Goal: Task Accomplishment & Management: Use online tool/utility

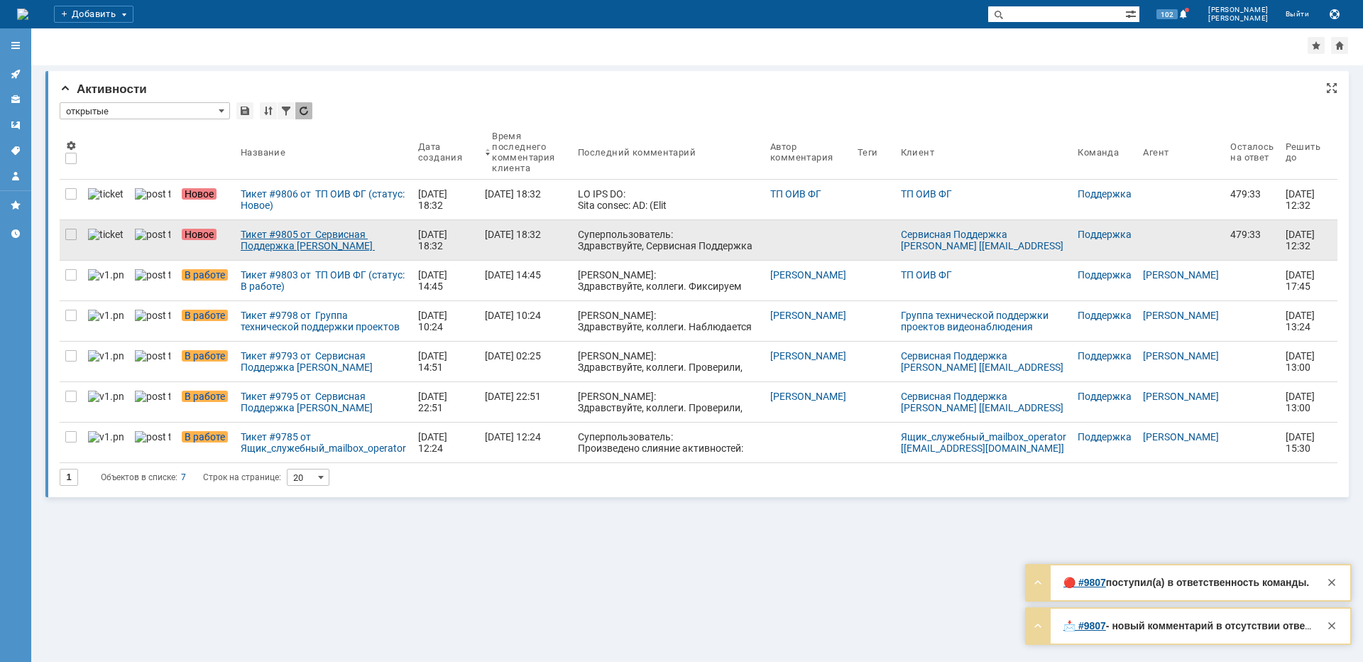
click at [278, 241] on div "Тикет #9805 от Сервисная Поддержка [PERSON_NAME] [[EMAIL_ADDRESS][DOMAIN_NAME]]…" at bounding box center [324, 240] width 166 height 23
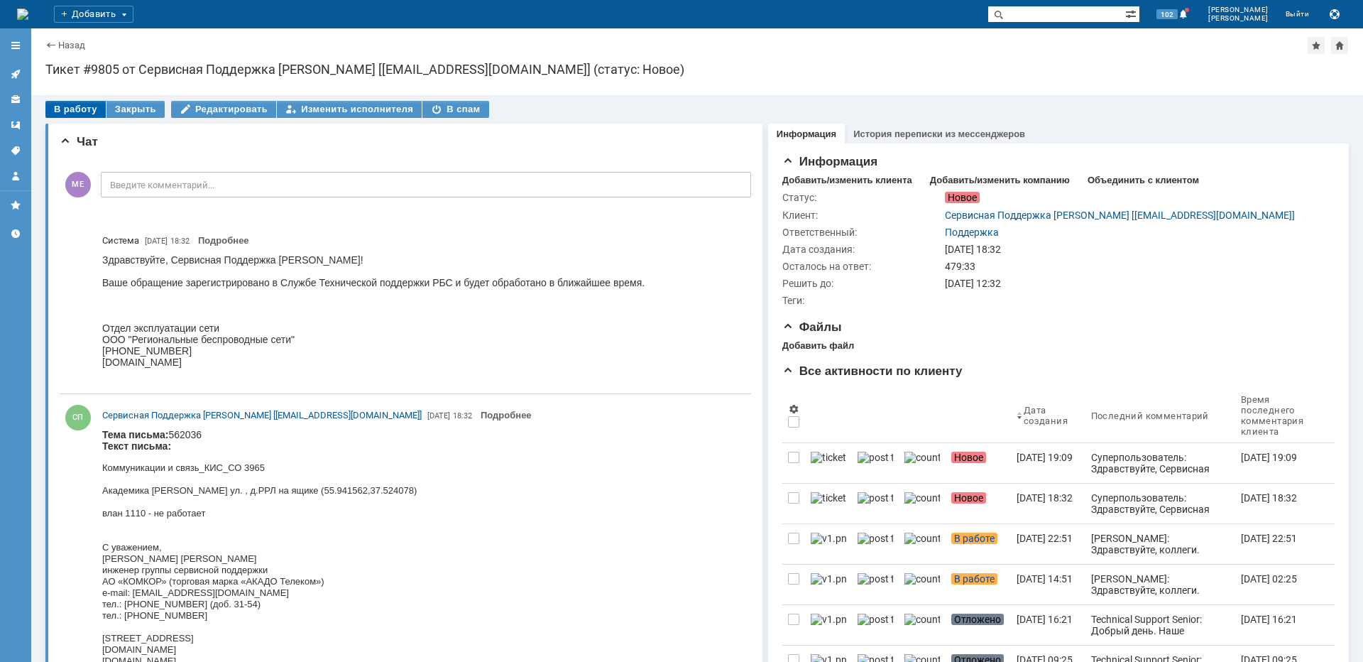
click at [83, 102] on div "В работу" at bounding box center [75, 109] width 60 height 17
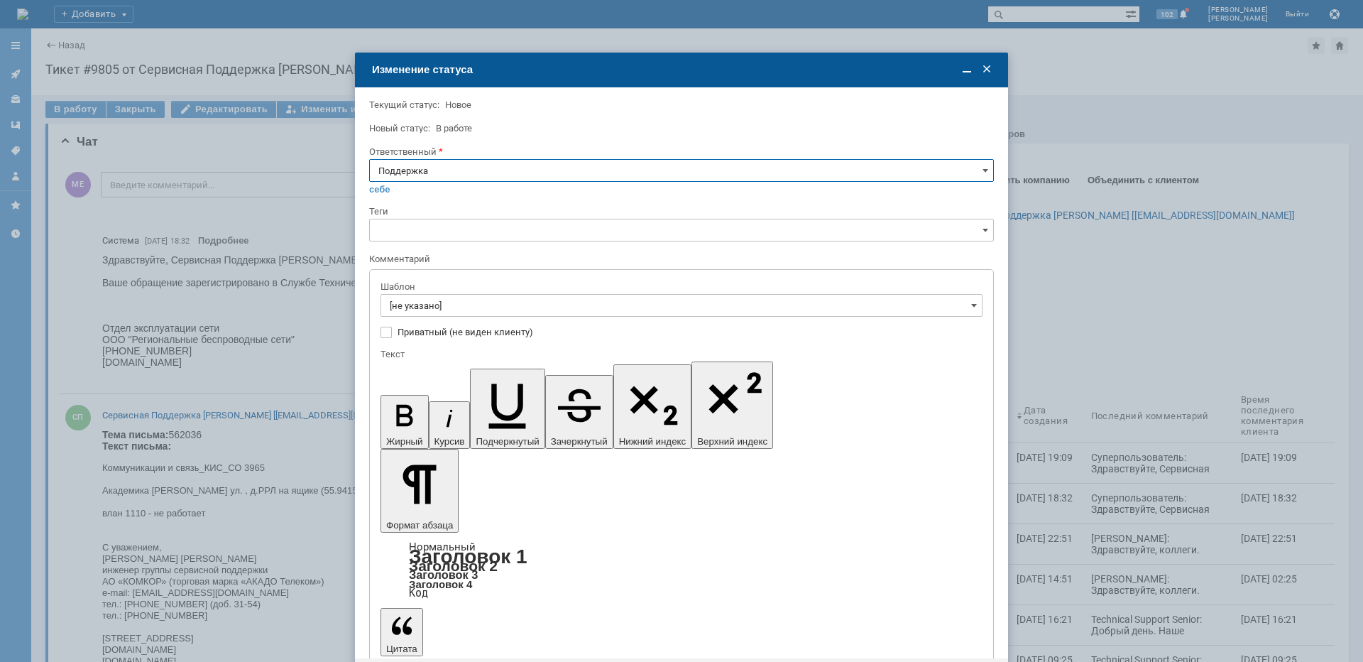
click at [426, 163] on input "Поддержка" at bounding box center [681, 170] width 625 height 23
click at [420, 318] on span "[PERSON_NAME]" at bounding box center [681, 313] width 606 height 11
type input "[PERSON_NAME]"
click at [434, 309] on input "[не указано]" at bounding box center [681, 305] width 602 height 23
type input "[PERSON_NAME]"
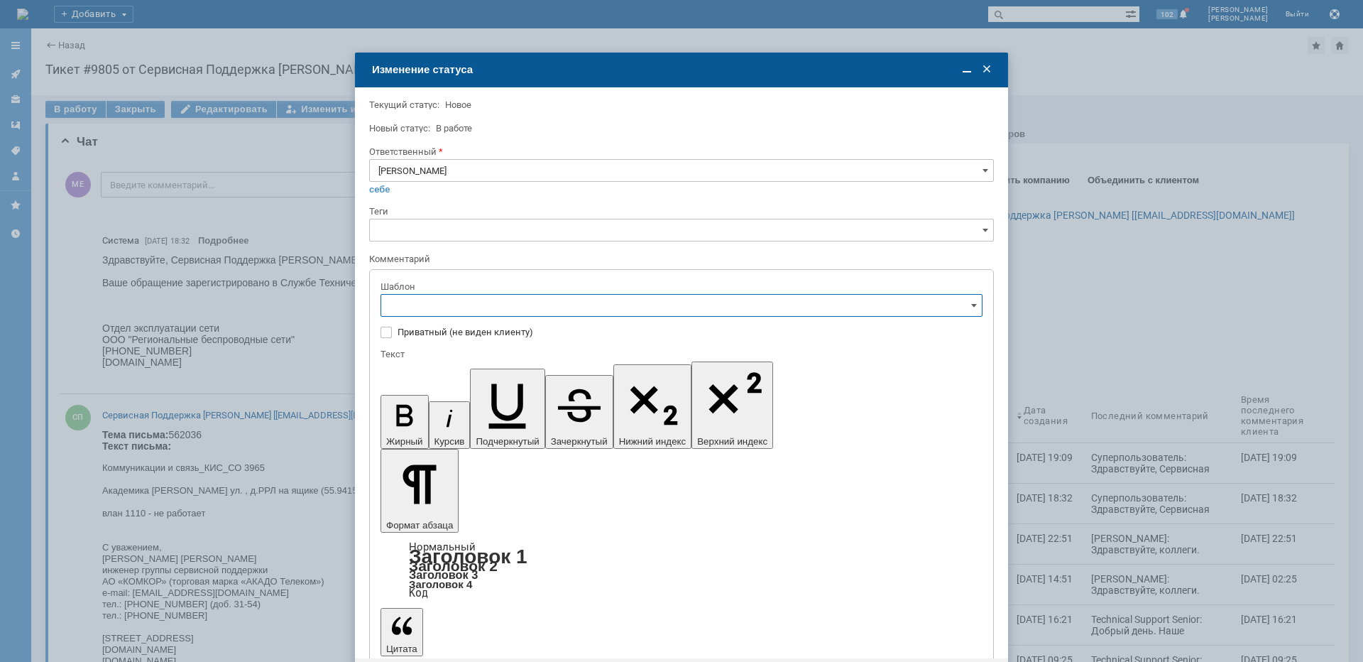
scroll to position [213, 0]
click at [502, 424] on span "[операторы]штатно трафик" at bounding box center [681, 422] width 583 height 11
type input "[операторы]штатно трафик"
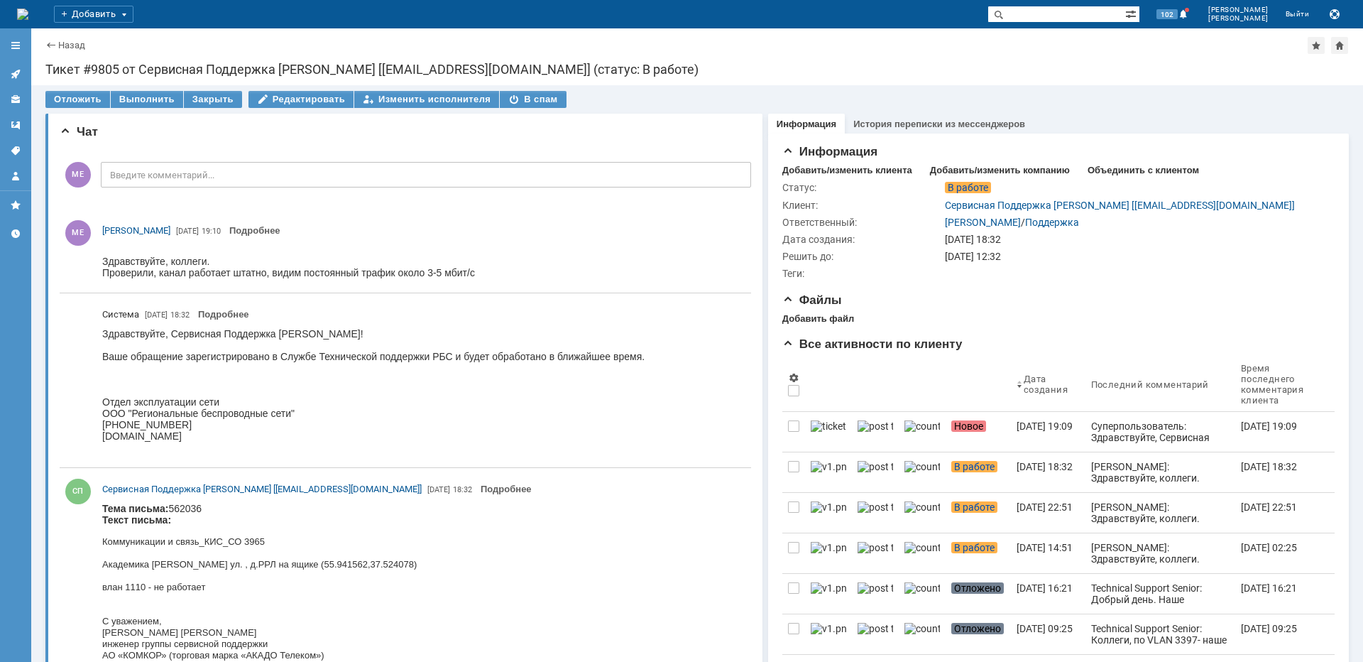
scroll to position [0, 0]
click at [18, 69] on icon at bounding box center [15, 73] width 11 height 11
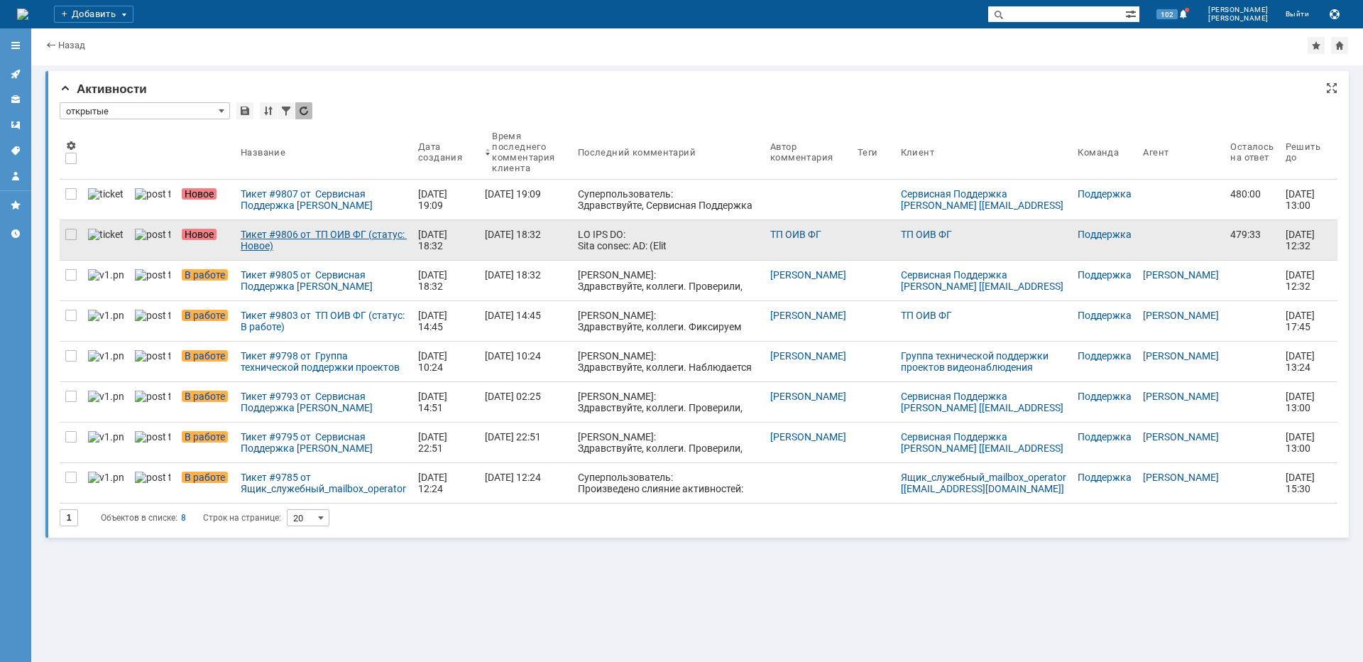
click at [294, 235] on div "Тикет #9806 от ТП ОИВ ФГ (статус: Новое)" at bounding box center [324, 240] width 166 height 23
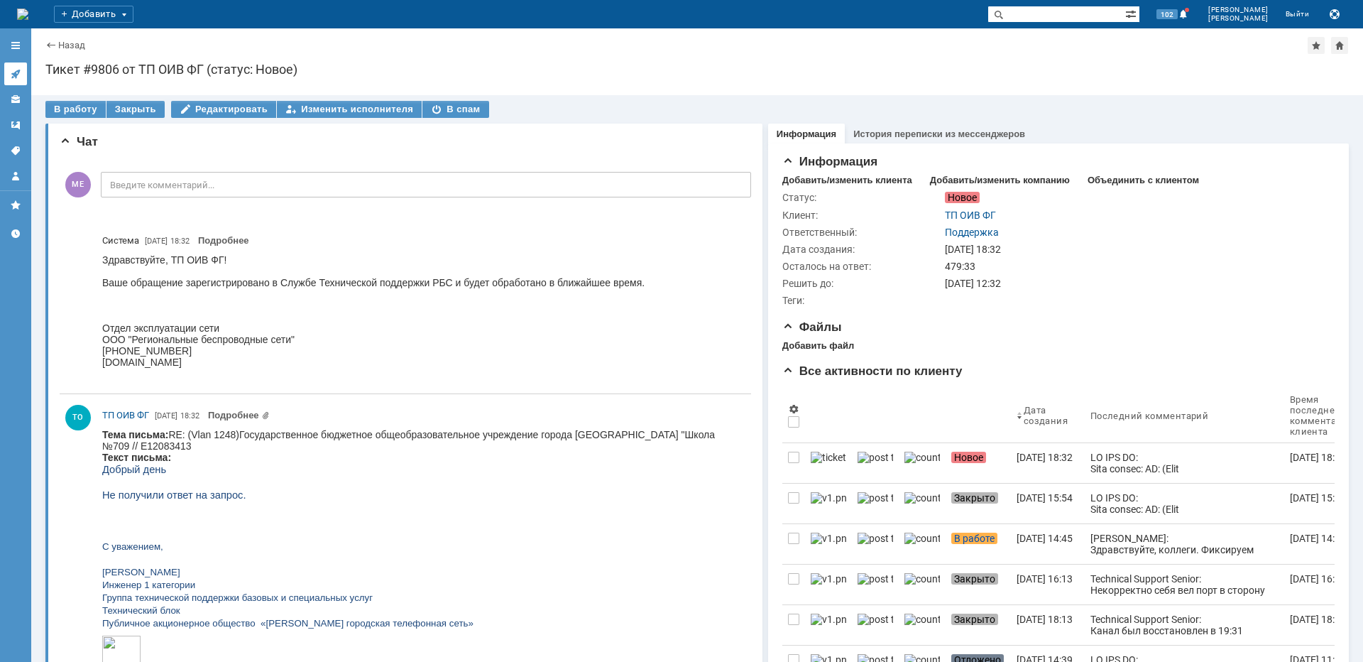
click at [21, 72] on icon at bounding box center [15, 73] width 11 height 11
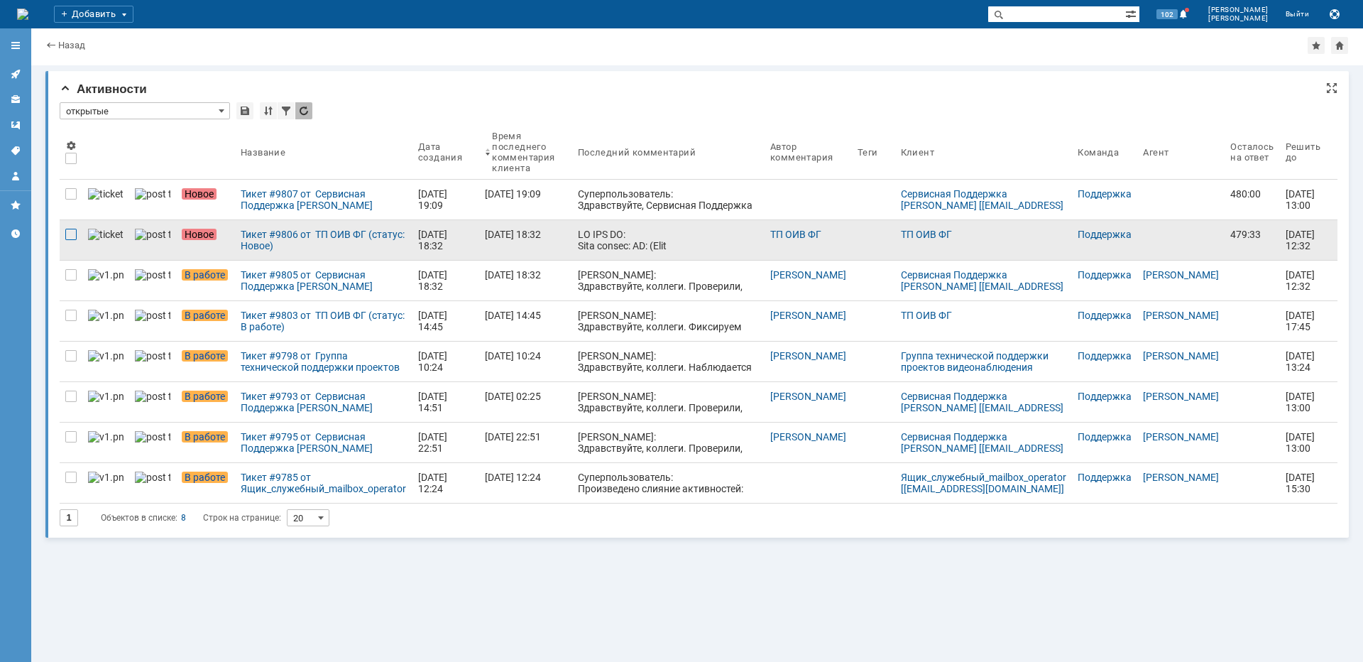
click at [72, 235] on div at bounding box center [70, 234] width 11 height 11
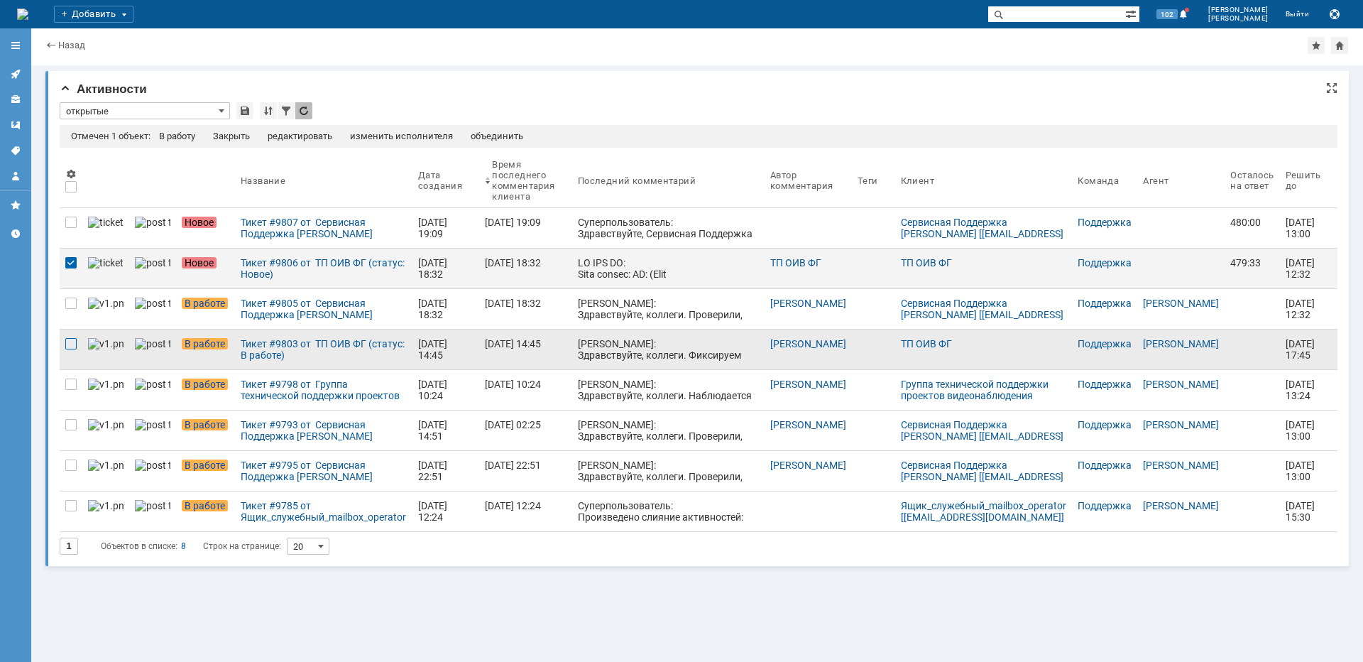
click at [69, 346] on div at bounding box center [70, 343] width 11 height 11
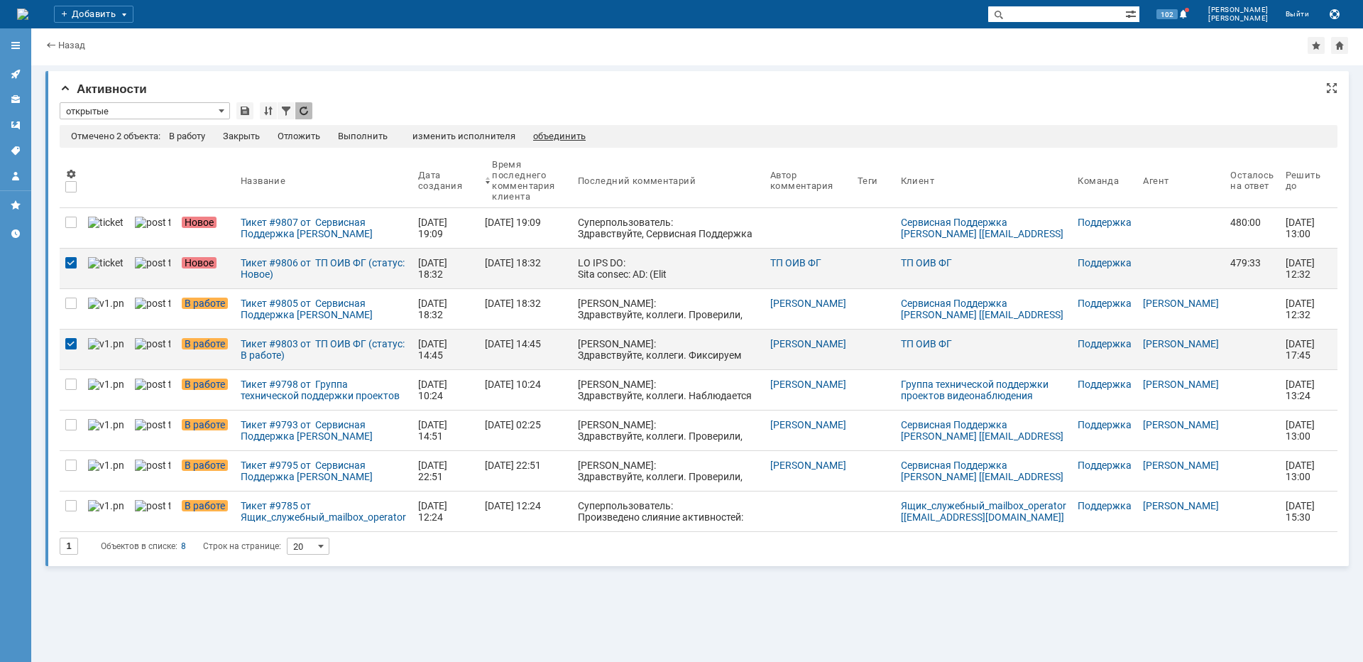
click at [542, 133] on div "объединить" at bounding box center [559, 136] width 53 height 11
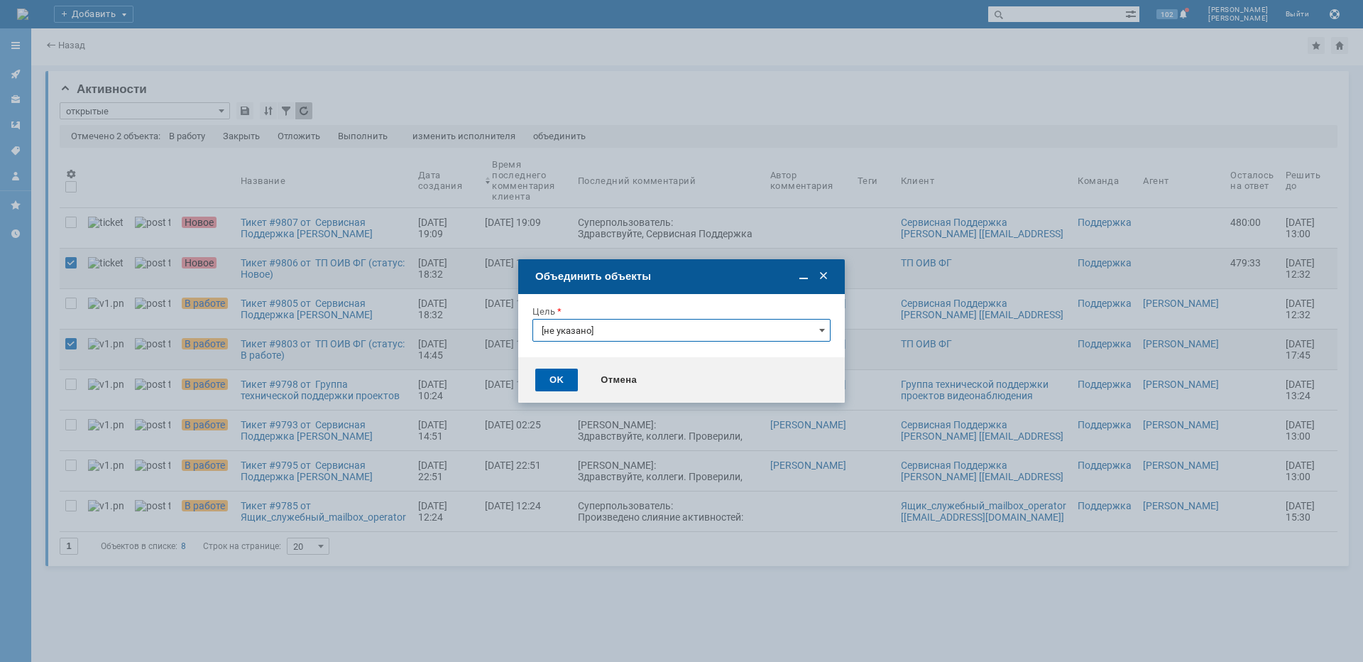
click at [542, 380] on div "OK" at bounding box center [556, 379] width 43 height 23
click at [579, 336] on input "[не указано]" at bounding box center [681, 330] width 298 height 23
click at [629, 379] on span "Тикет #9803 от ТП ОИВ ФГ (статус: В работе)" at bounding box center [682, 379] width 280 height 11
type input "Тикет #9803 от ТП ОИВ ФГ (статус: В работе)"
click at [566, 380] on div "OK" at bounding box center [556, 379] width 43 height 23
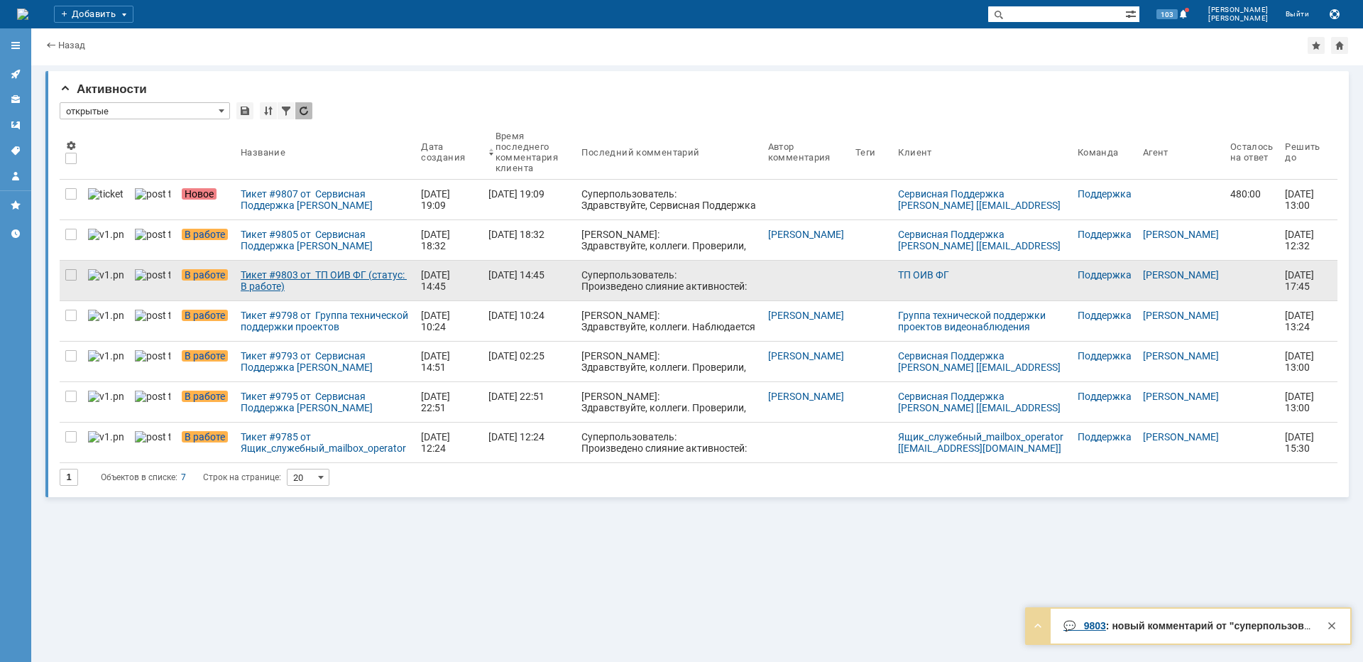
click at [324, 275] on div "Тикет #9803 от ТП ОИВ ФГ (статус: В работе)" at bounding box center [325, 280] width 169 height 23
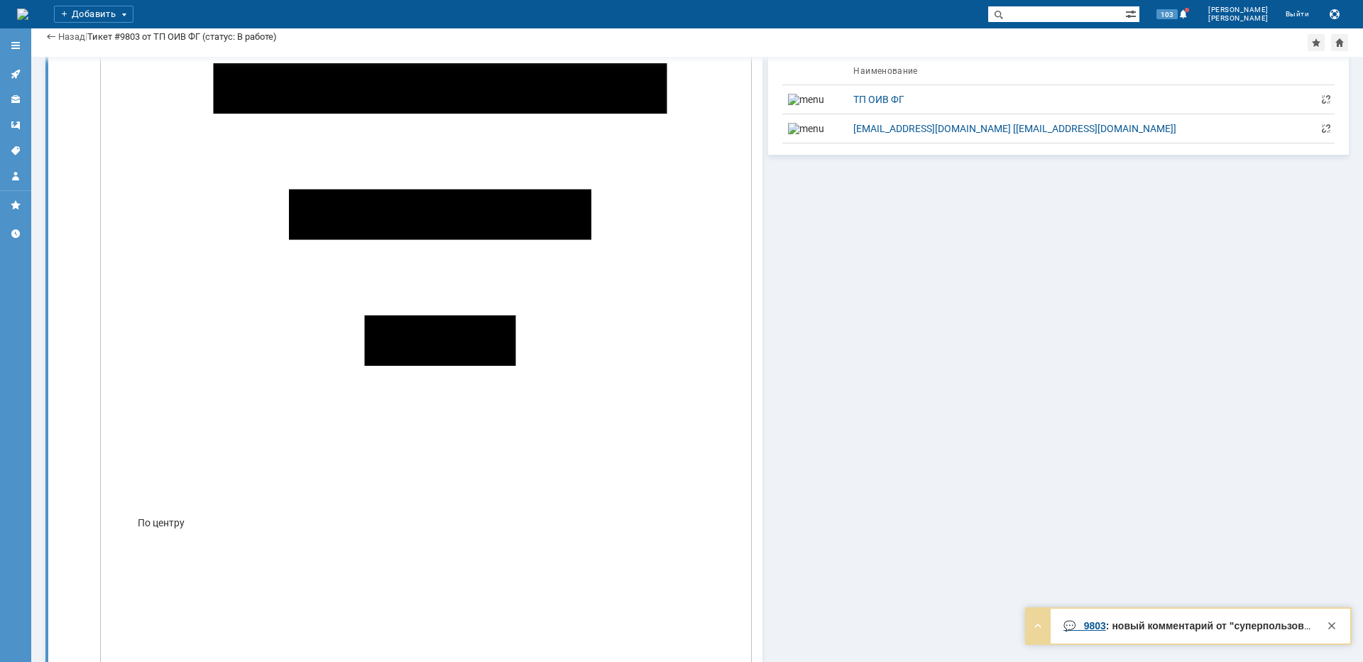
scroll to position [1633, 0]
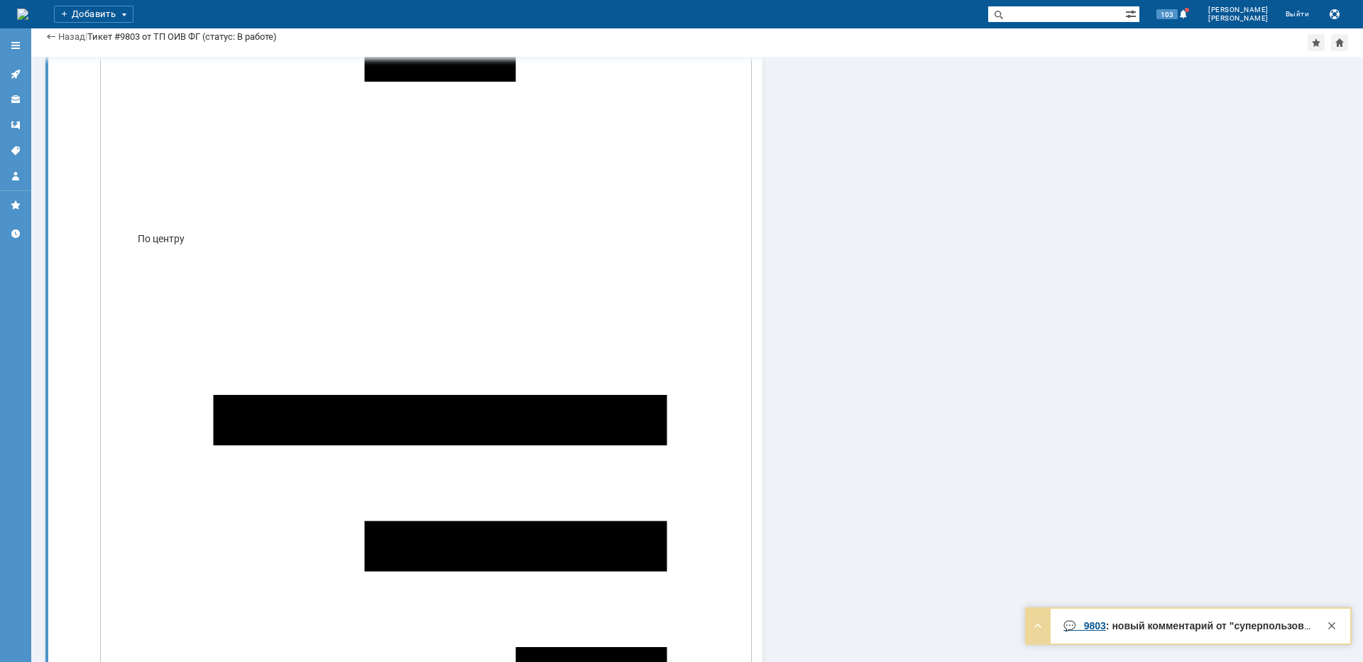
drag, startPoint x: 237, startPoint y: 303, endPoint x: 174, endPoint y: 305, distance: 63.2
copy span "[DATE] 15:51"
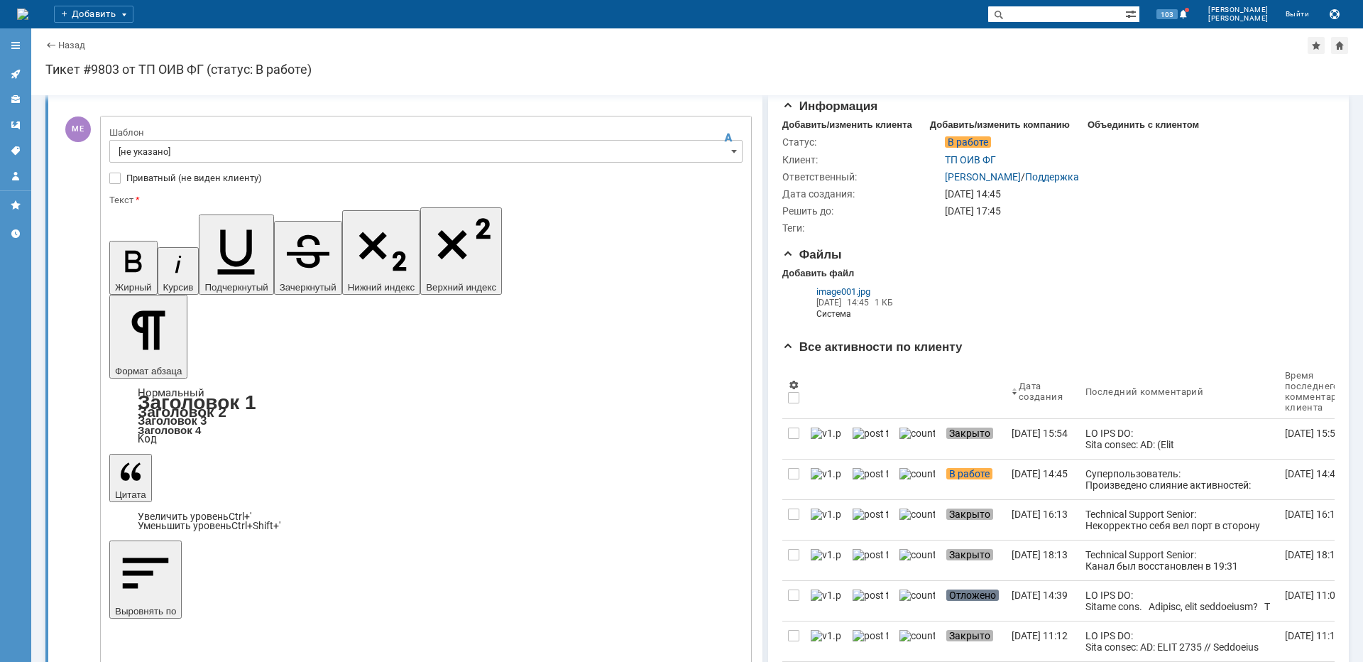
scroll to position [0, 0]
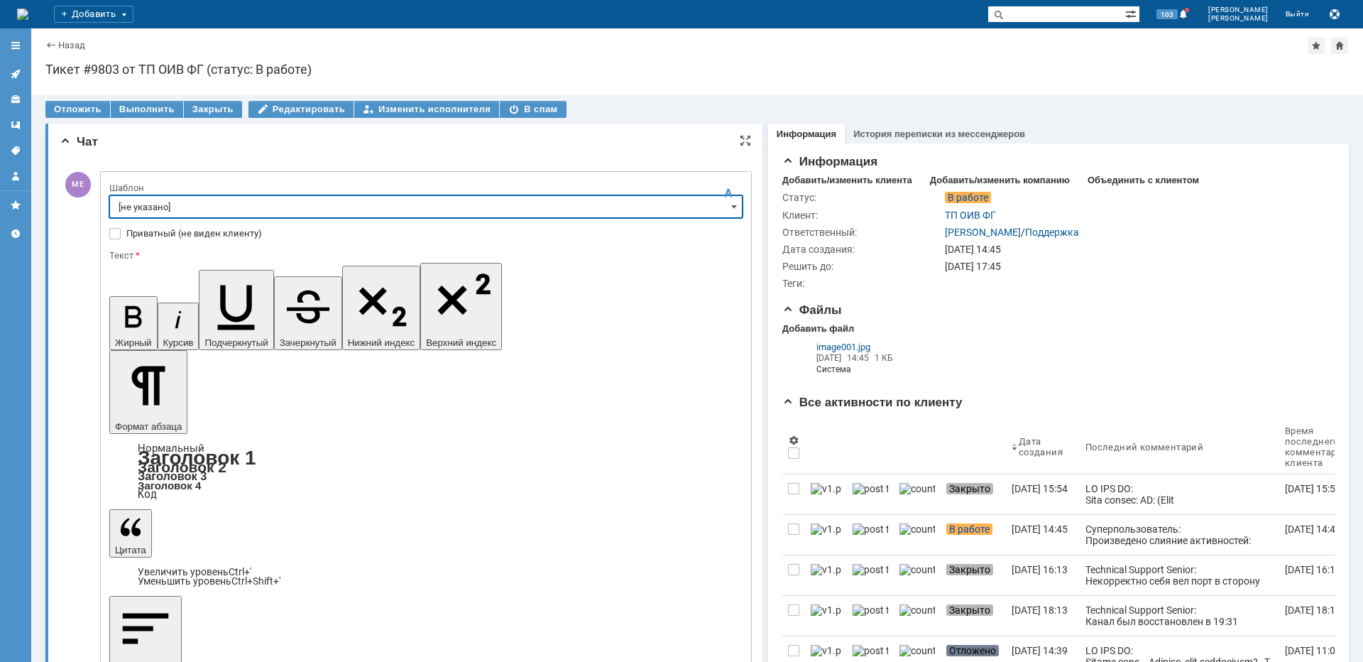
click at [157, 204] on input "[не указано]" at bounding box center [425, 206] width 633 height 23
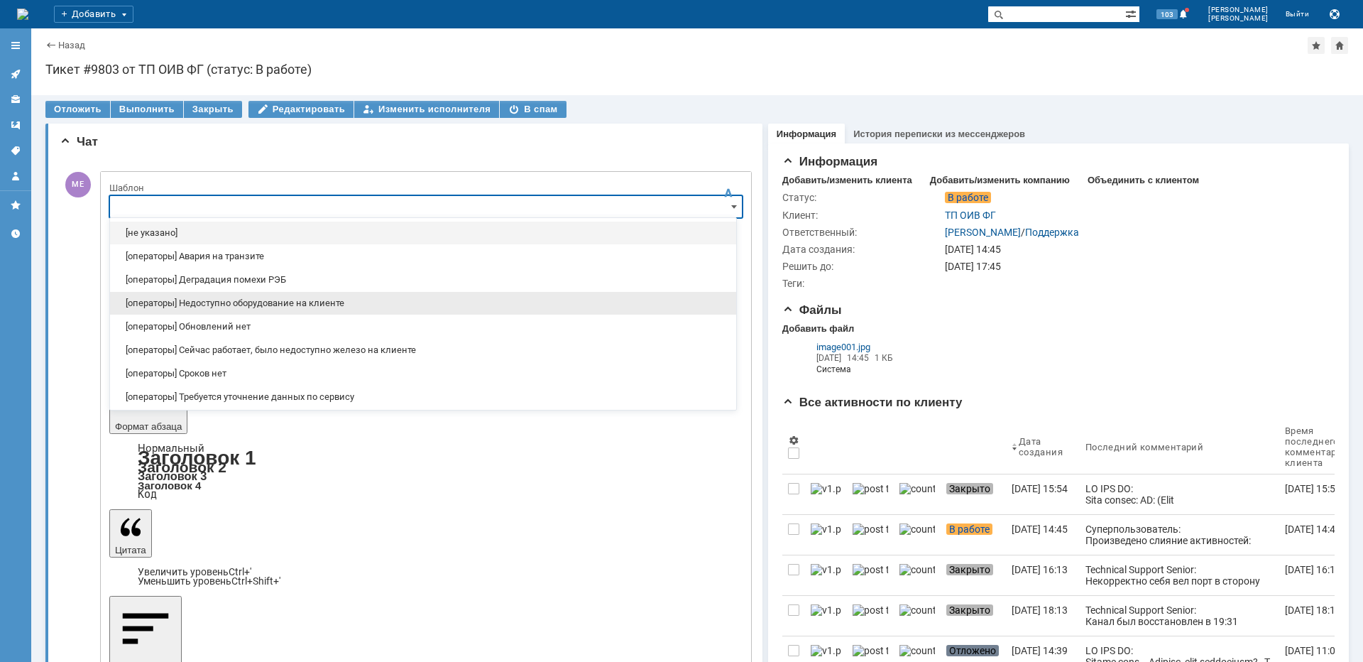
click at [235, 307] on span "[операторы] Недоступно оборудование на клиенте" at bounding box center [423, 302] width 609 height 11
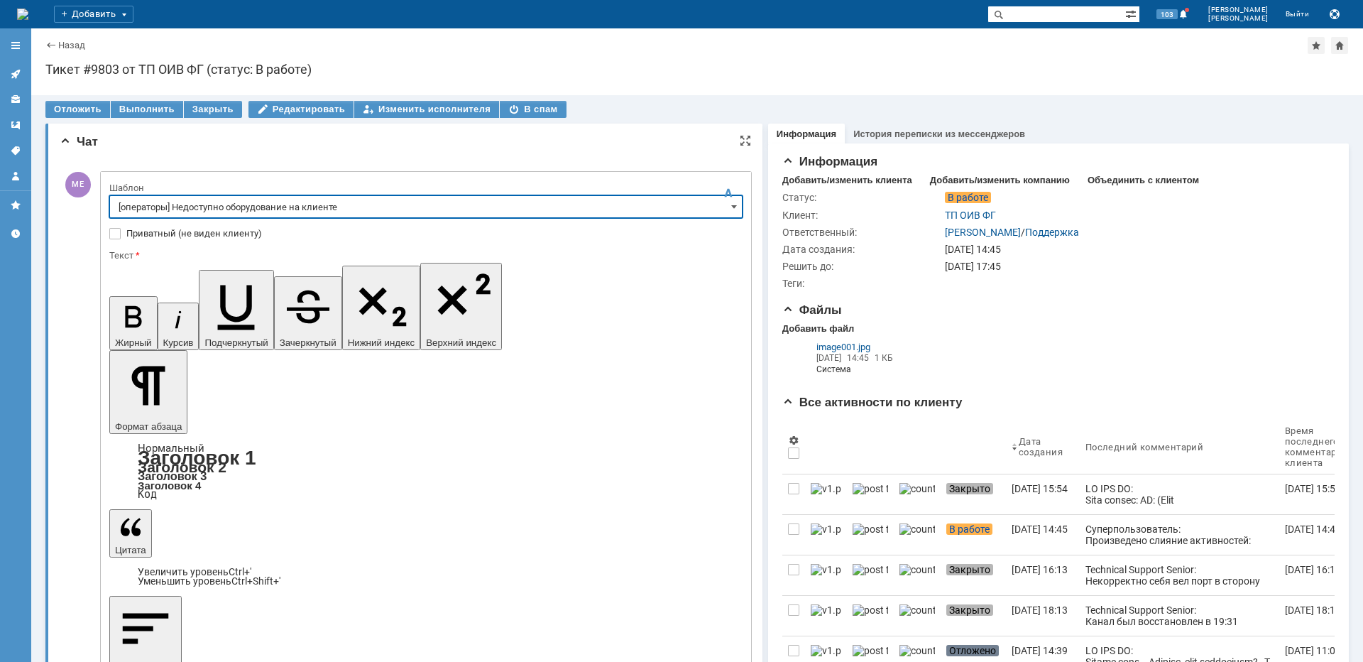
type input "[операторы] Недоступно оборудование на клиенте"
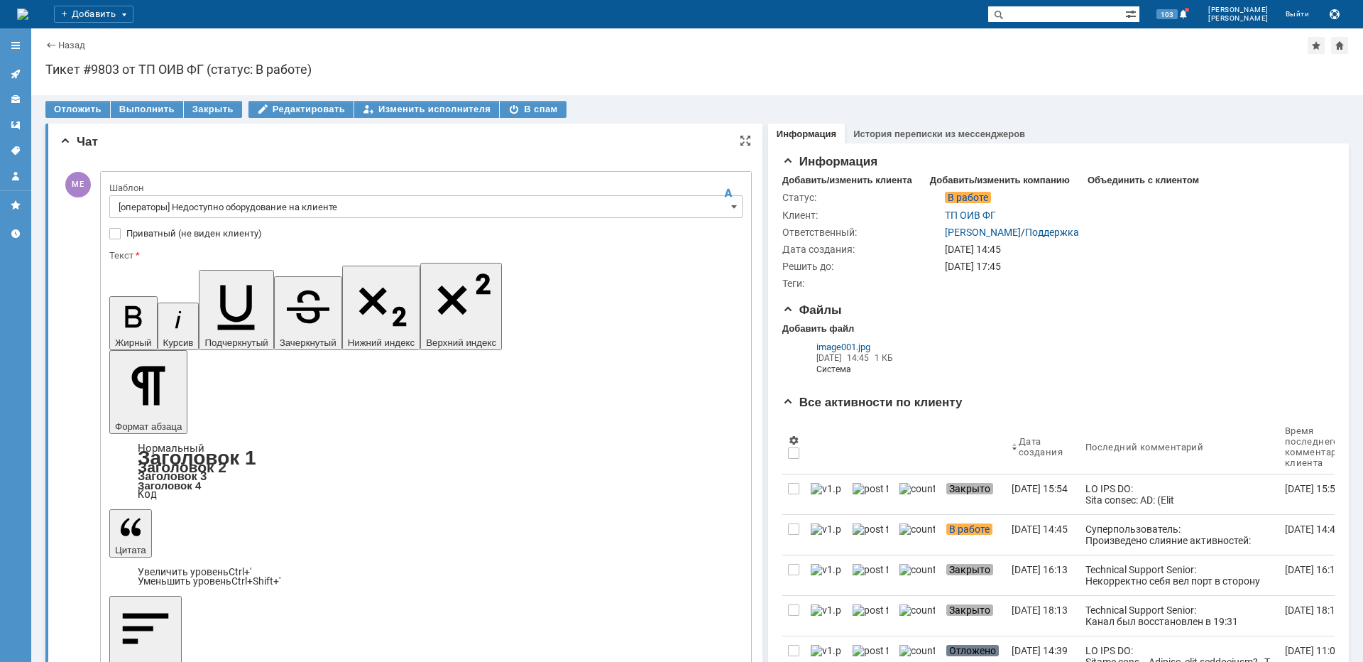
scroll to position [123, 5]
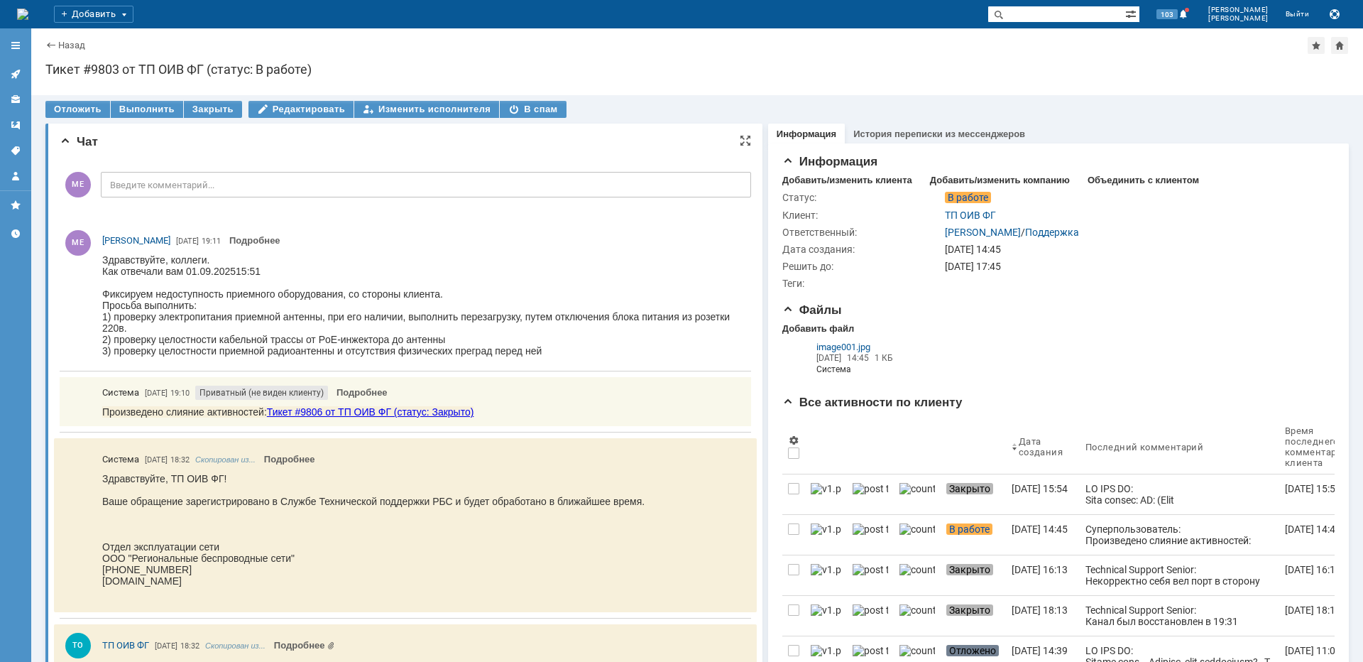
scroll to position [0, 0]
click at [17, 77] on icon at bounding box center [15, 73] width 11 height 11
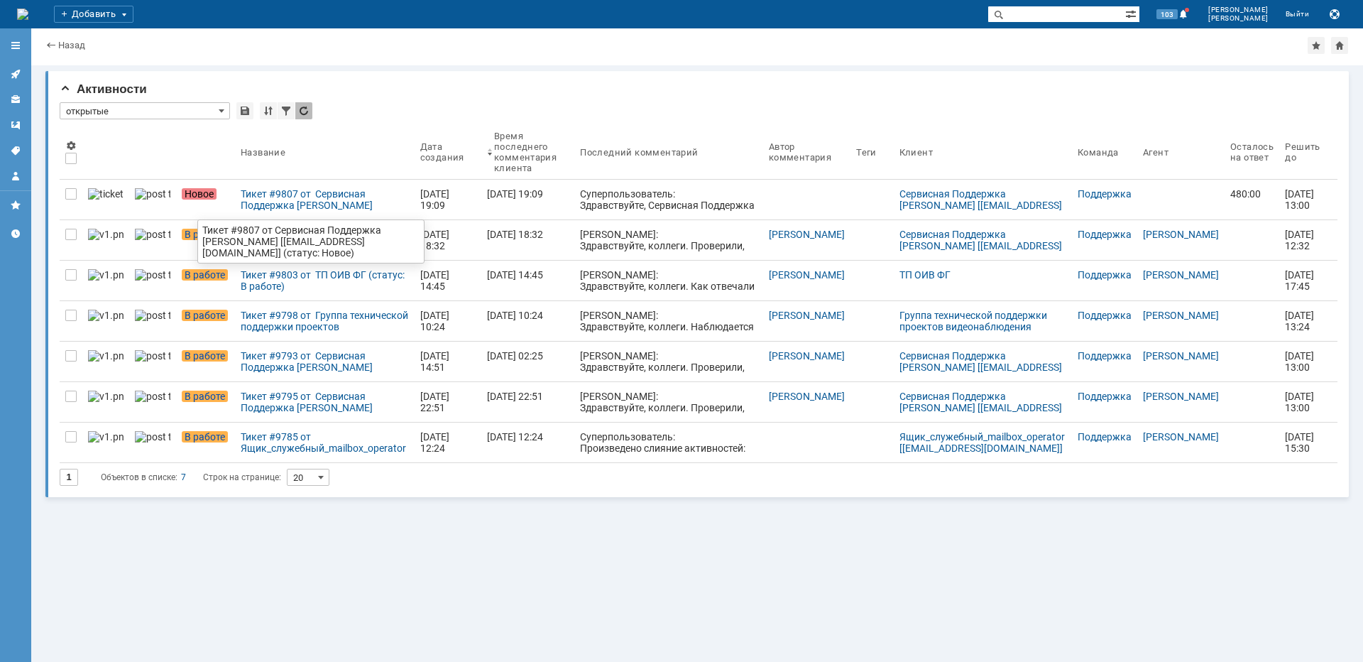
click at [294, 189] on link "Тикет #9807 от Сервисная Поддержка [PERSON_NAME] [[EMAIL_ADDRESS][DOMAIN_NAME]]…" at bounding box center [325, 200] width 180 height 40
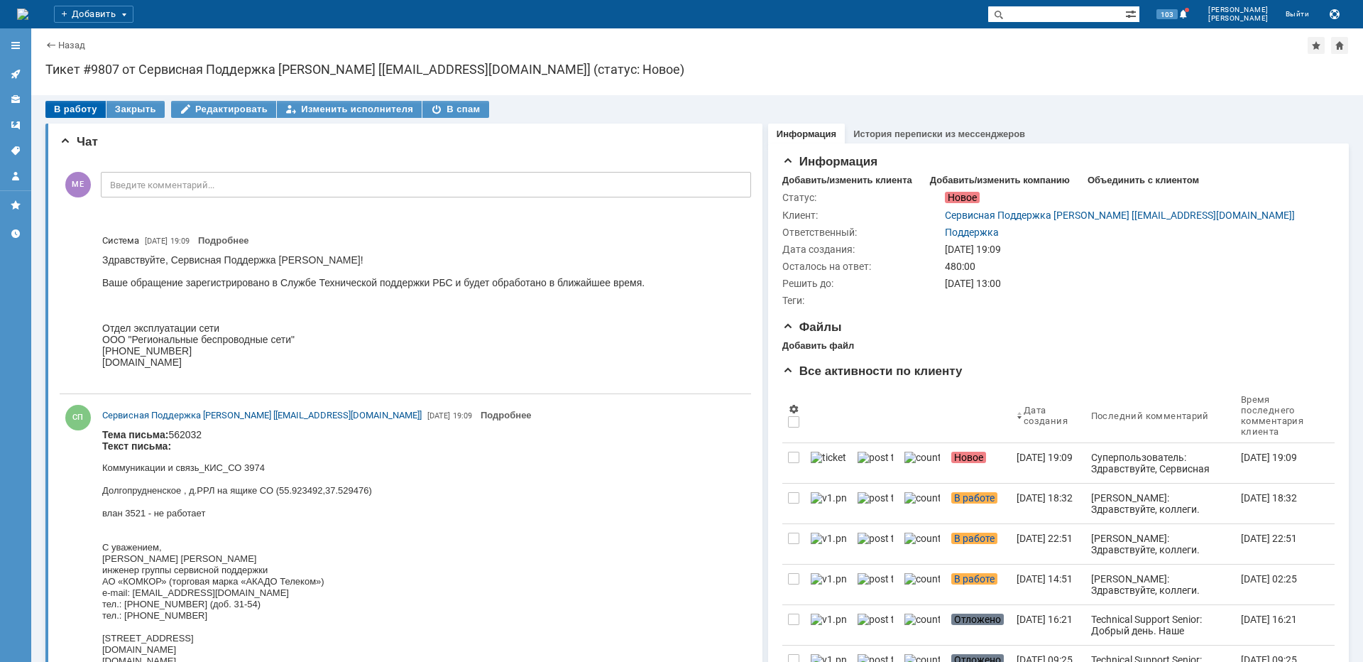
click at [74, 108] on div "В работу" at bounding box center [75, 109] width 60 height 17
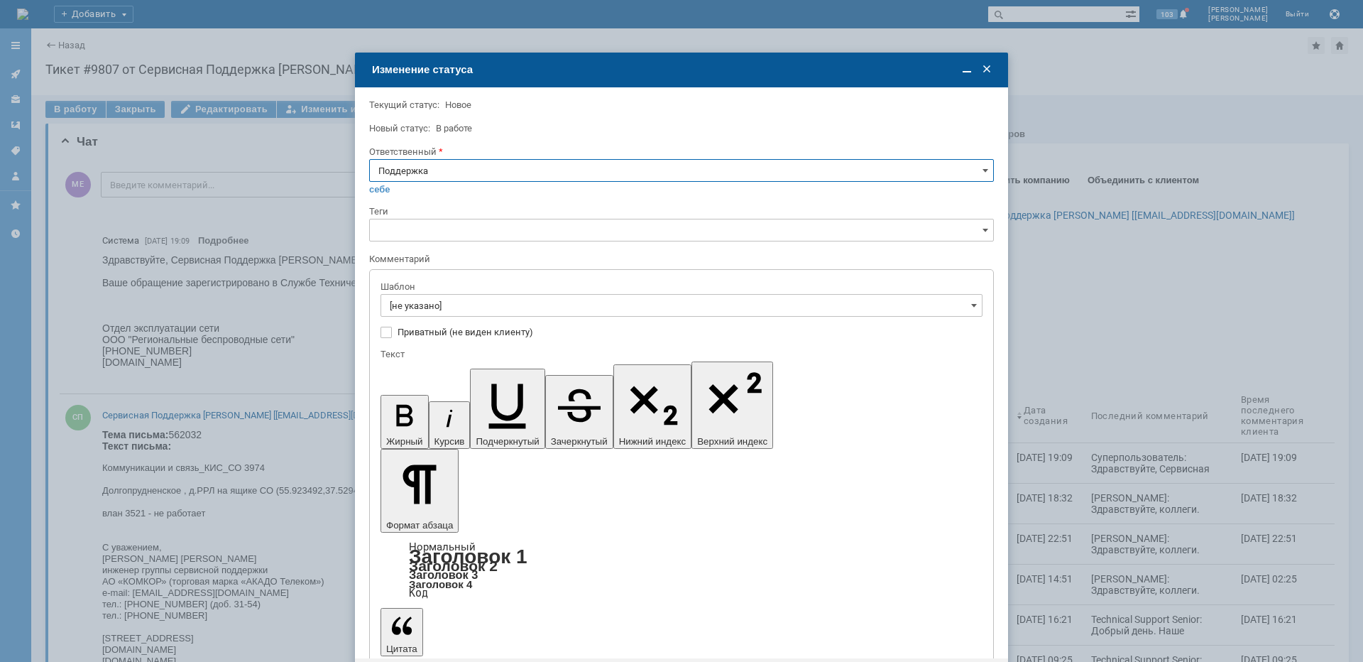
click at [461, 169] on input "Поддержка" at bounding box center [681, 170] width 625 height 23
click at [460, 314] on span "[PERSON_NAME]" at bounding box center [681, 313] width 606 height 11
type input "[PERSON_NAME]"
drag, startPoint x: 467, startPoint y: 305, endPoint x: 478, endPoint y: 314, distance: 14.1
click at [468, 306] on input "[не указано]" at bounding box center [681, 305] width 602 height 23
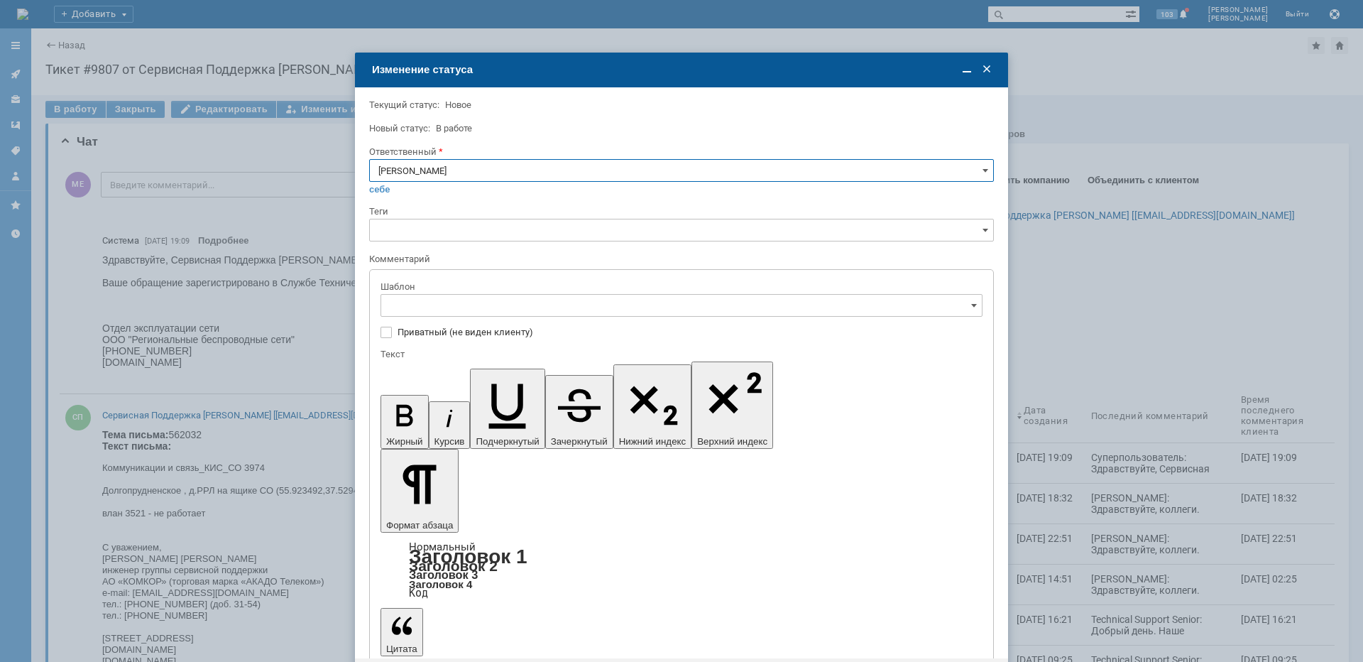
type input "[PERSON_NAME]"
click at [505, 496] on span "[операторы]штатно трафик" at bounding box center [681, 493] width 583 height 11
type input "[операторы]штатно трафик"
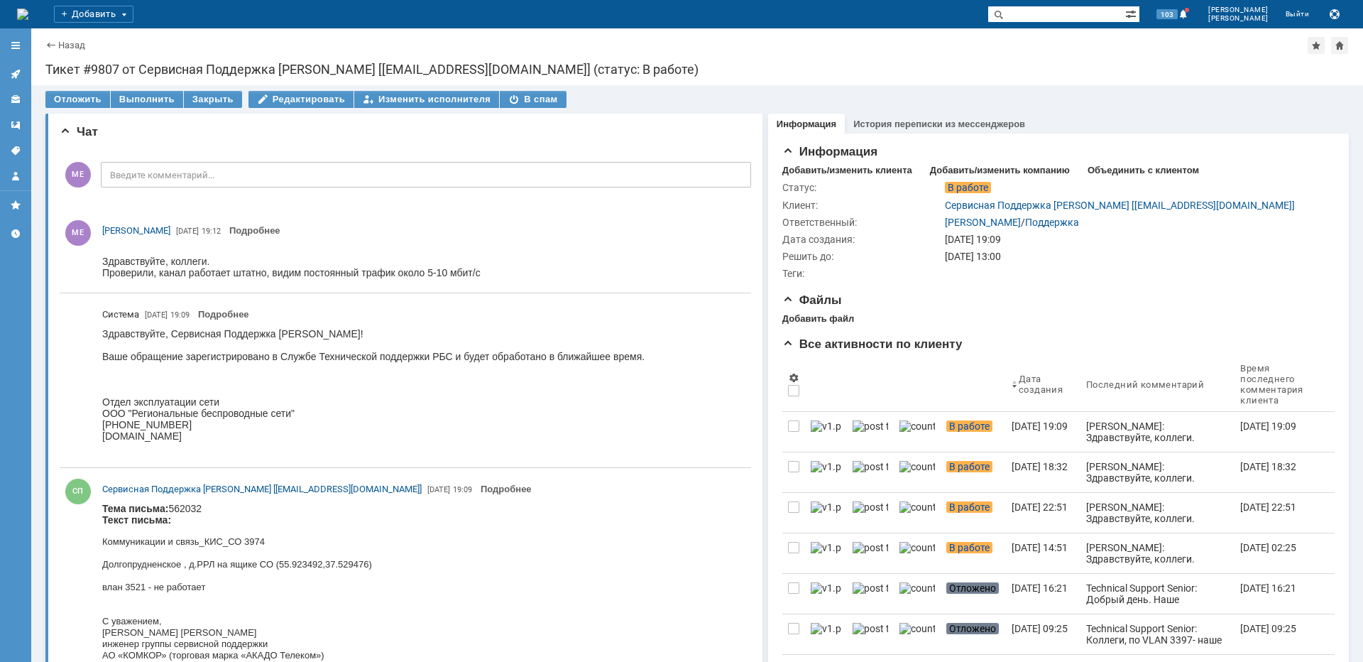
scroll to position [0, 0]
click at [15, 71] on icon at bounding box center [15, 73] width 11 height 11
